Goal: Transaction & Acquisition: Subscribe to service/newsletter

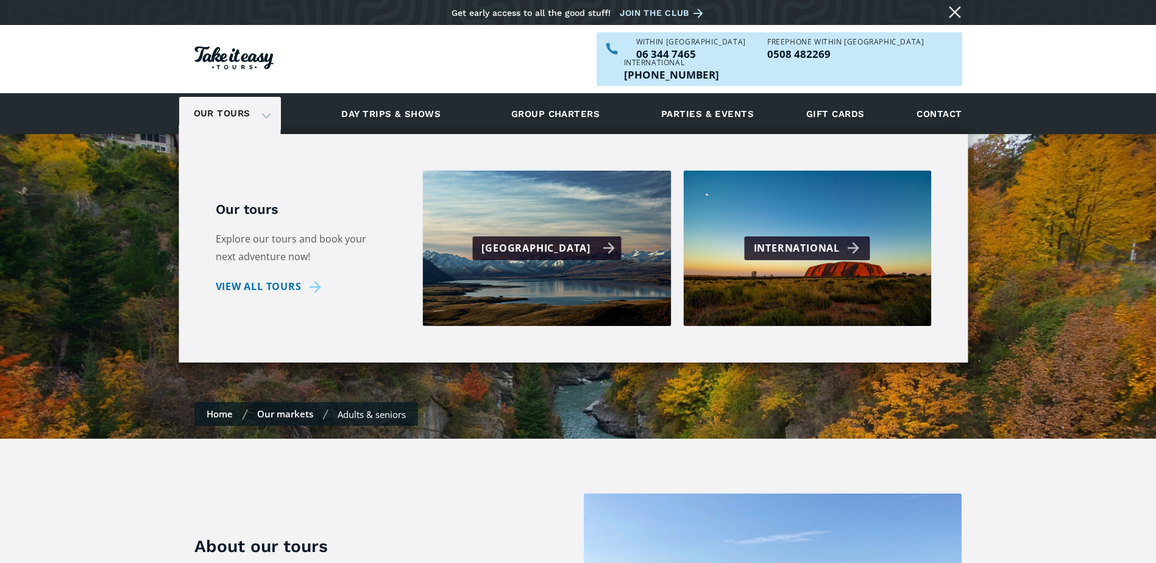
click at [552, 239] on div "[GEOGRAPHIC_DATA]" at bounding box center [547, 248] width 133 height 18
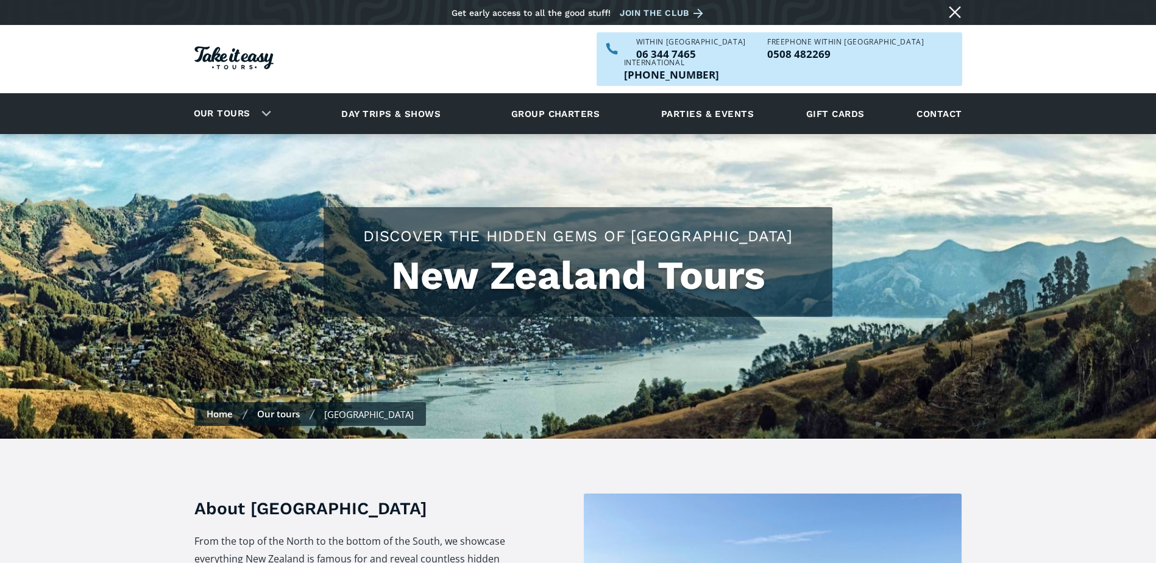
checkbox input "true"
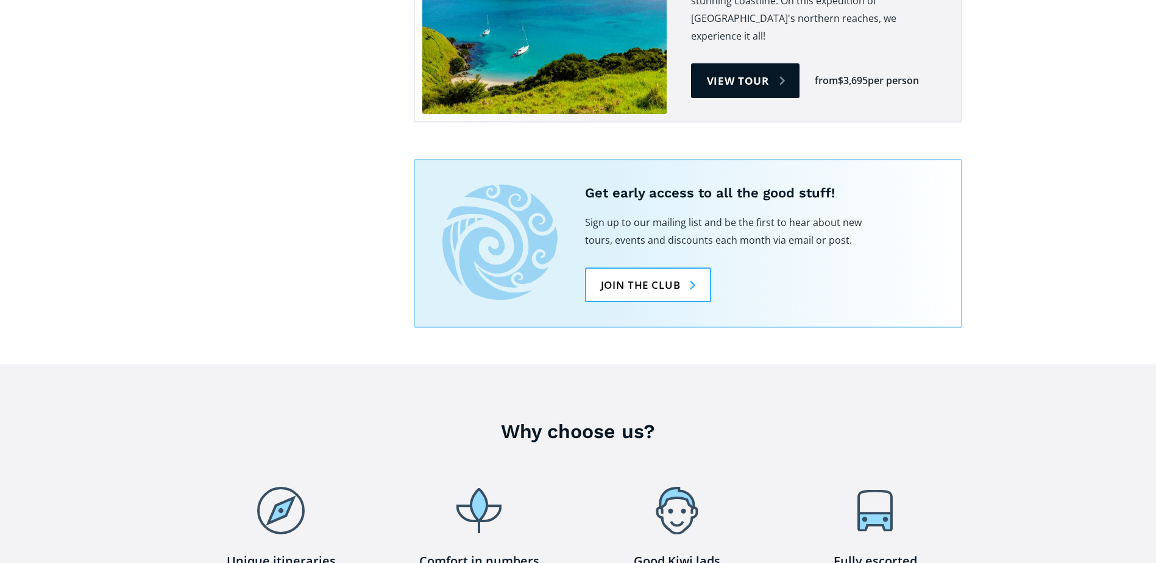
scroll to position [3107, 0]
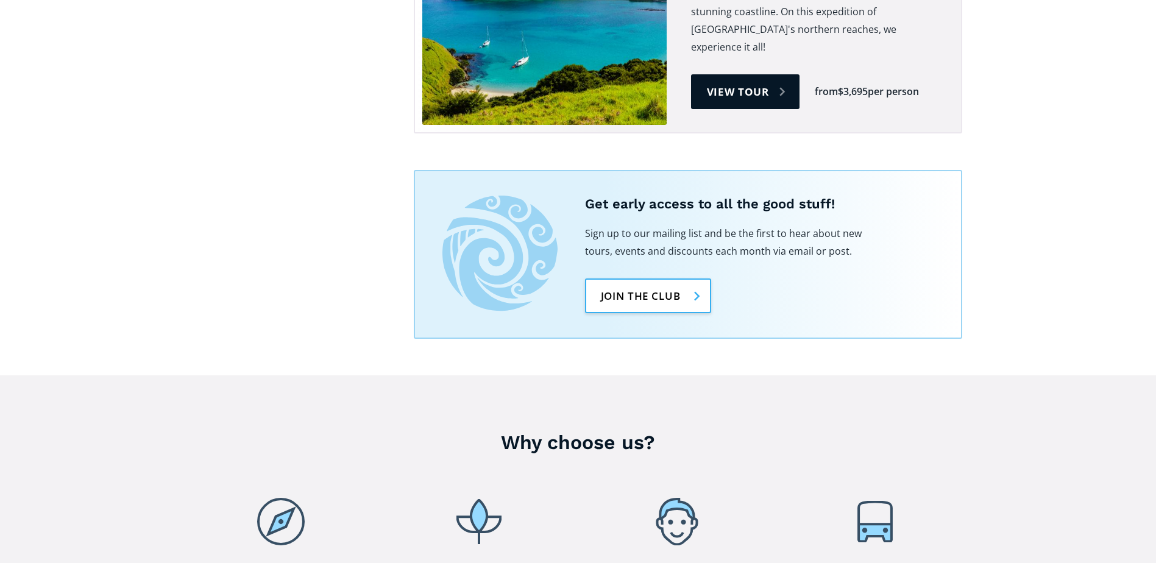
click at [638, 278] on link "Join the club" at bounding box center [648, 295] width 126 height 35
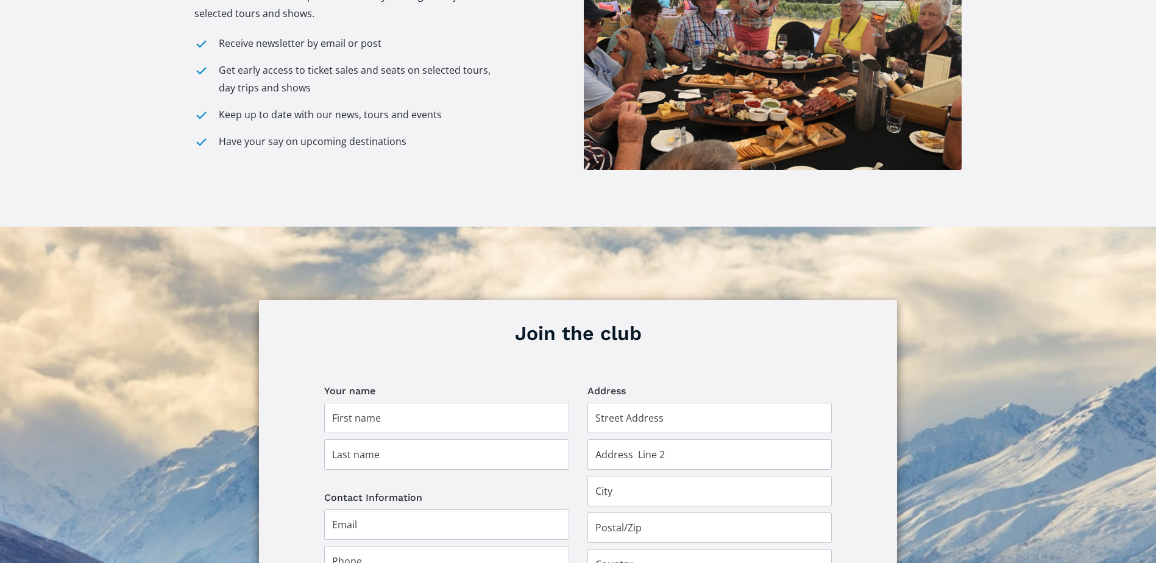
scroll to position [609, 0]
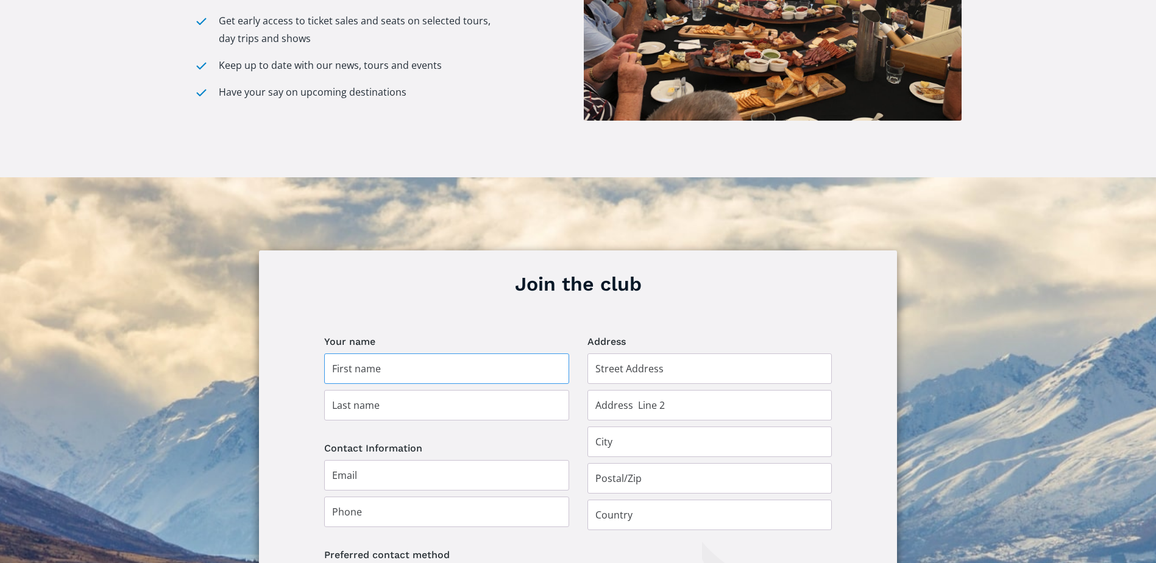
click at [389, 353] on input "Join the club" at bounding box center [446, 368] width 245 height 30
type input "Stewart James"
type input "Moon"
type input "11 Fintona Street, Katikati 3219"
type input "Katikati"
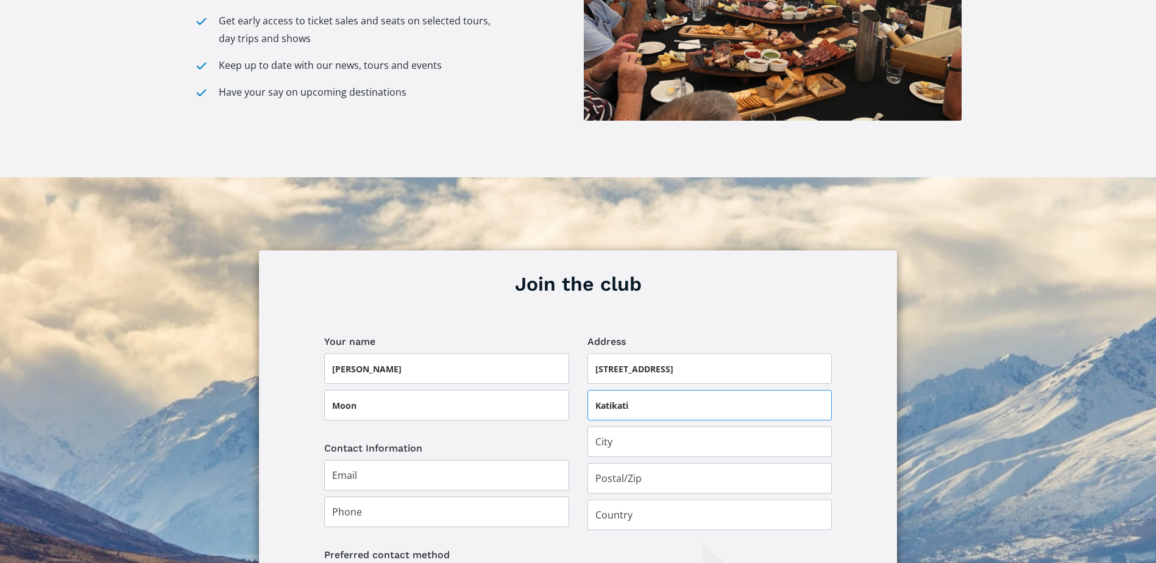
type input "Tauranga"
type input "3129"
type input "[GEOGRAPHIC_DATA]"
type input "maritmoon@hotmail.com"
type input "0223224698"
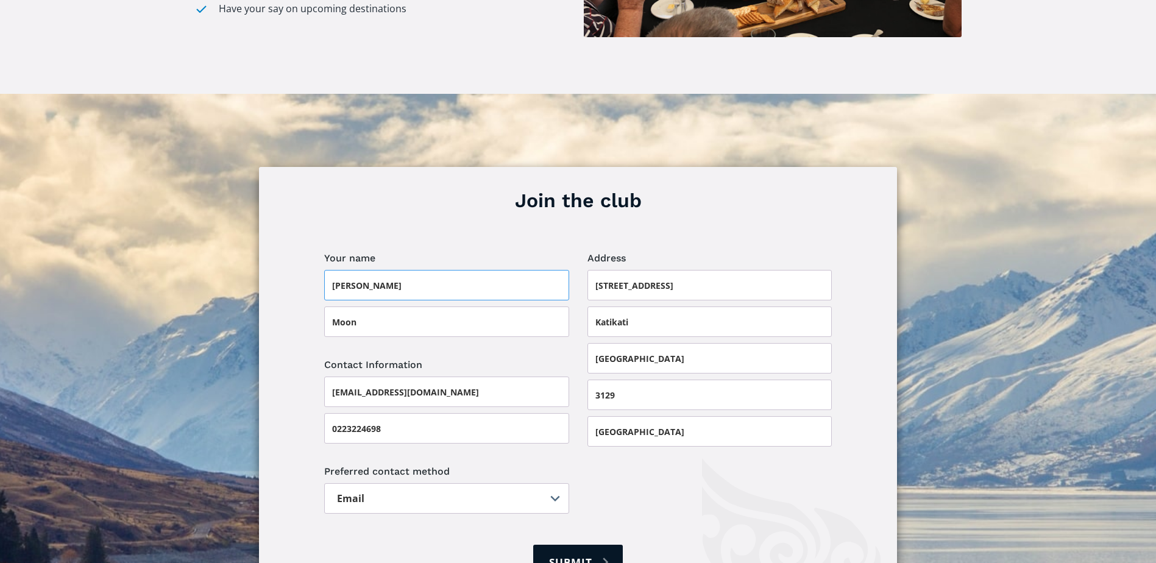
scroll to position [731, 0]
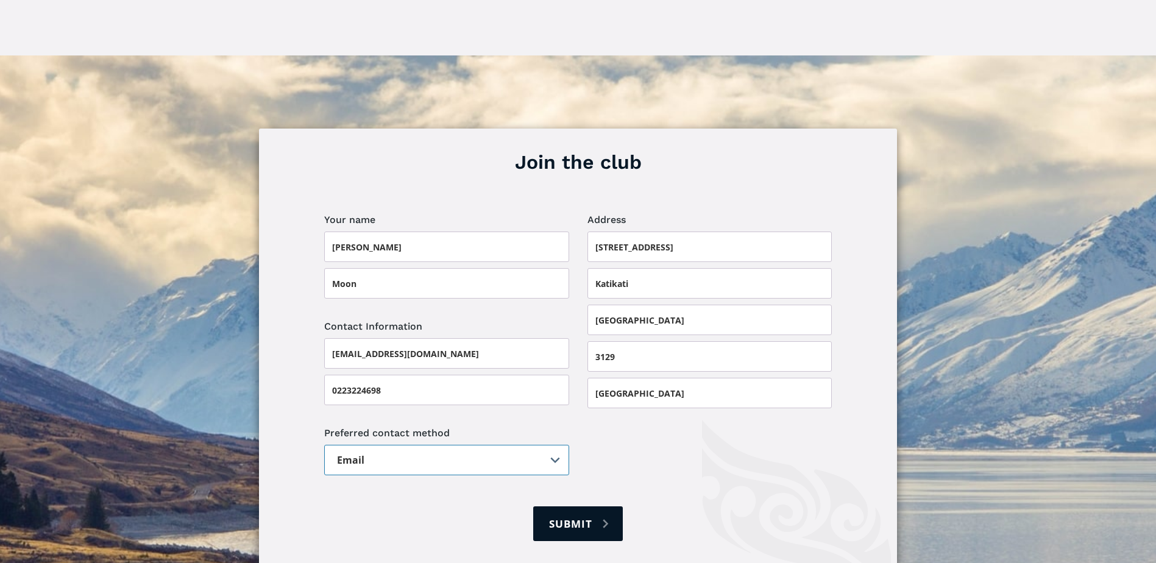
click at [553, 445] on select "Email Post" at bounding box center [446, 460] width 245 height 30
click at [582, 506] on input "Submit" at bounding box center [577, 523] width 89 height 35
type input "Please wait..."
